Goal: Check status: Check status

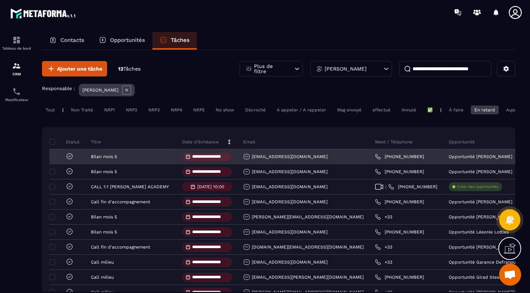
click at [67, 157] on icon at bounding box center [69, 156] width 7 height 7
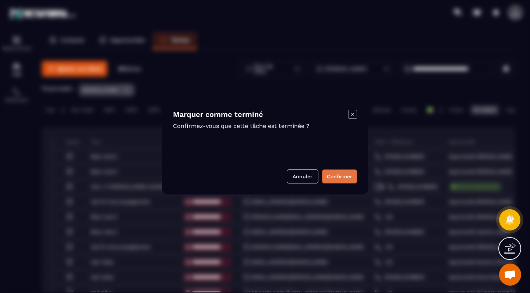
click at [331, 174] on button "Confirmer" at bounding box center [339, 177] width 35 height 14
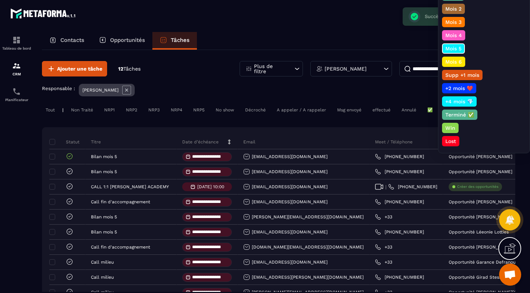
click at [453, 62] on p "Mois 6" at bounding box center [453, 61] width 19 height 7
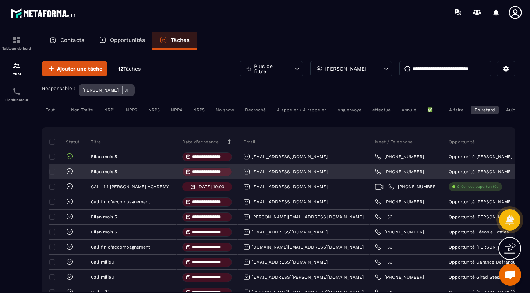
click at [71, 173] on icon at bounding box center [69, 171] width 7 height 7
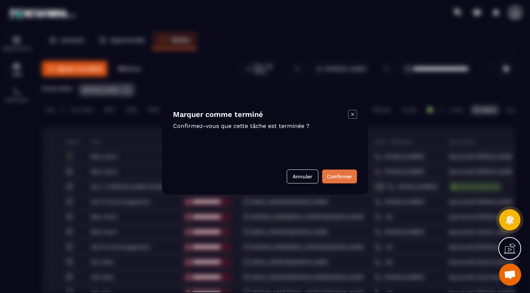
click at [339, 176] on button "Confirmer" at bounding box center [339, 177] width 35 height 14
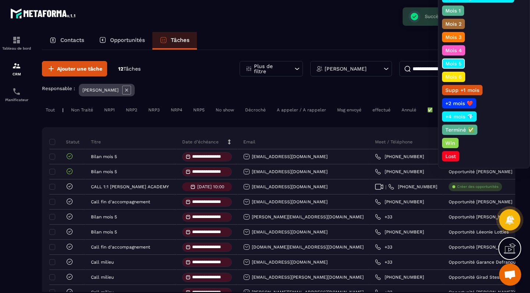
click at [456, 76] on p "Mois 6" at bounding box center [453, 76] width 19 height 7
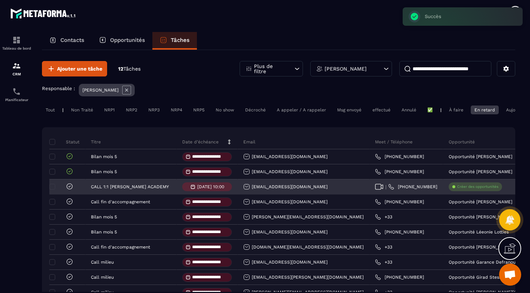
click at [68, 186] on icon at bounding box center [69, 186] width 7 height 7
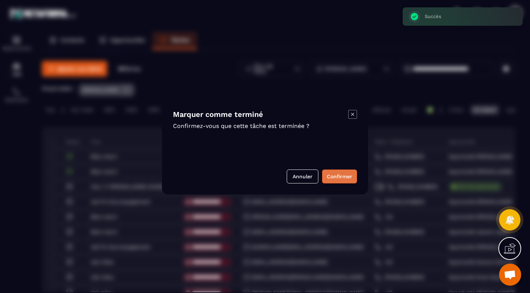
click at [335, 173] on button "Confirmer" at bounding box center [339, 177] width 35 height 14
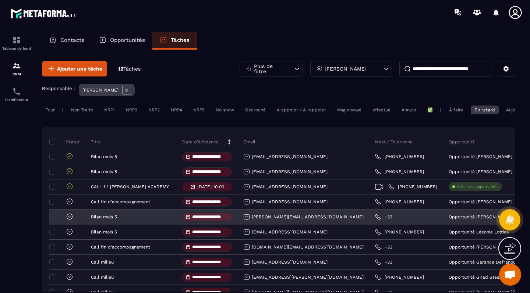
click at [69, 217] on icon at bounding box center [69, 216] width 2 height 1
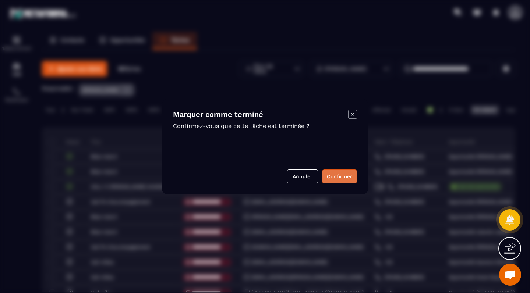
click at [345, 176] on button "Confirmer" at bounding box center [339, 177] width 35 height 14
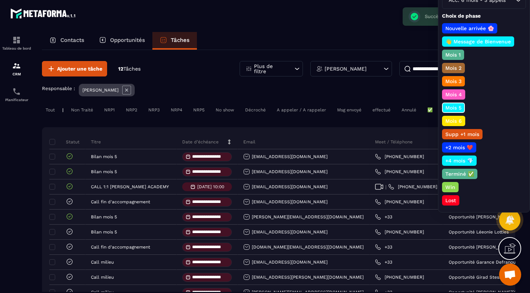
click at [452, 121] on p "Mois 6" at bounding box center [453, 120] width 19 height 7
